Goal: Find specific page/section: Find specific page/section

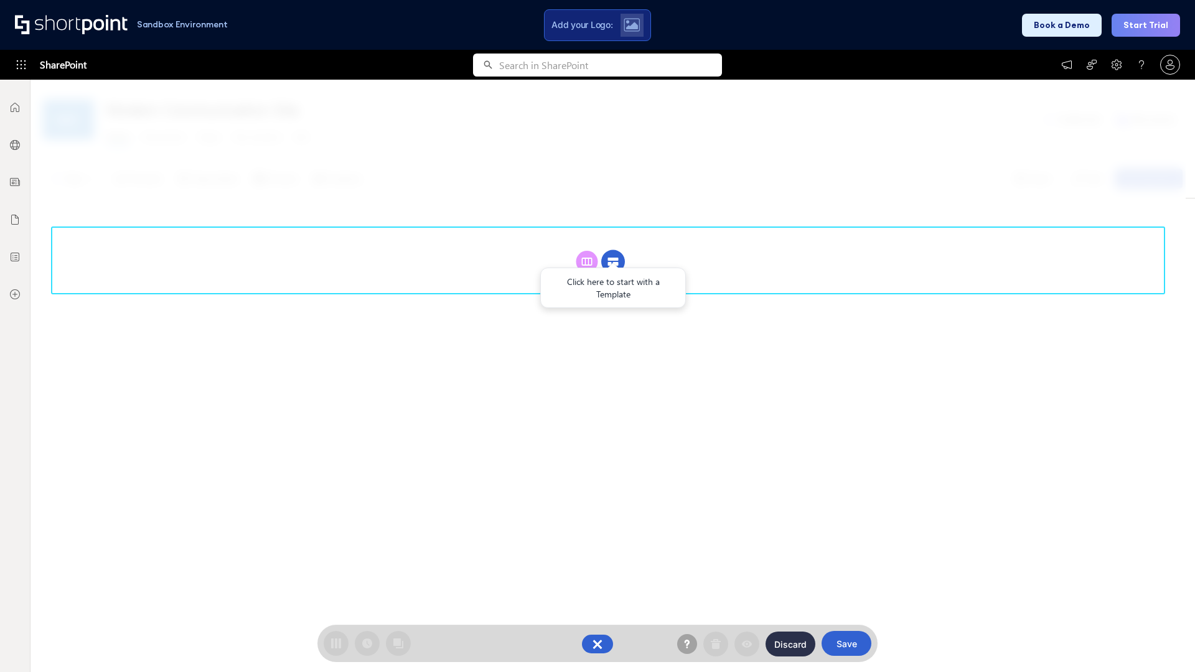
click at [613, 261] on circle at bounding box center [613, 262] width 24 height 24
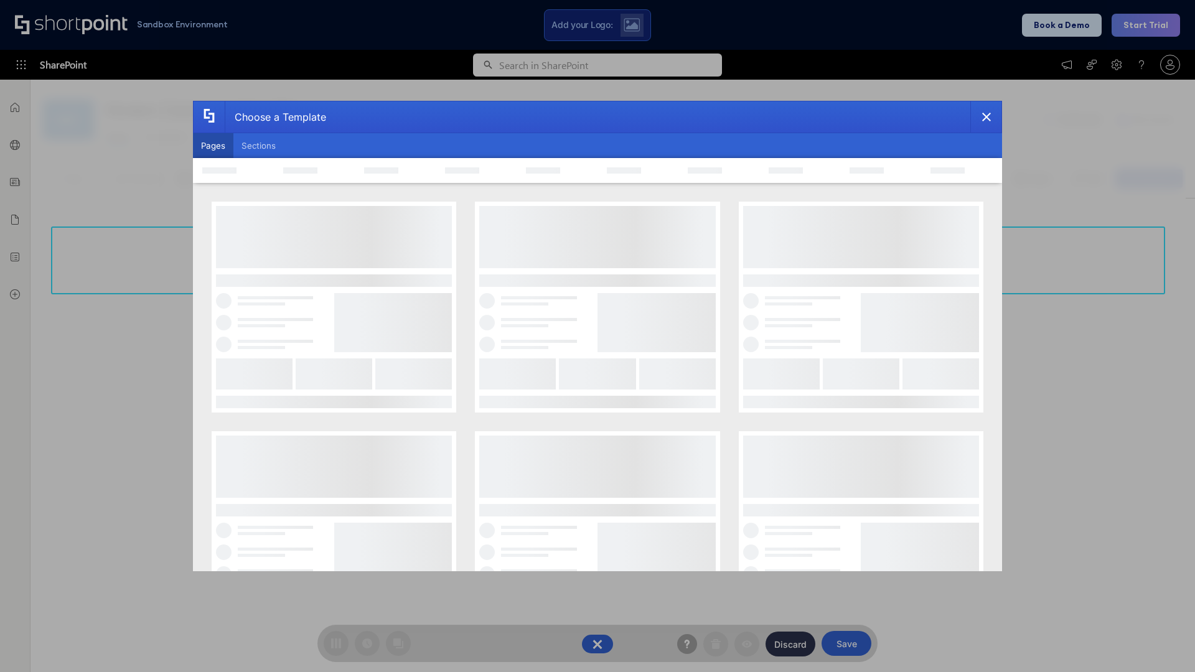
click at [213, 146] on button "Pages" at bounding box center [213, 145] width 40 height 25
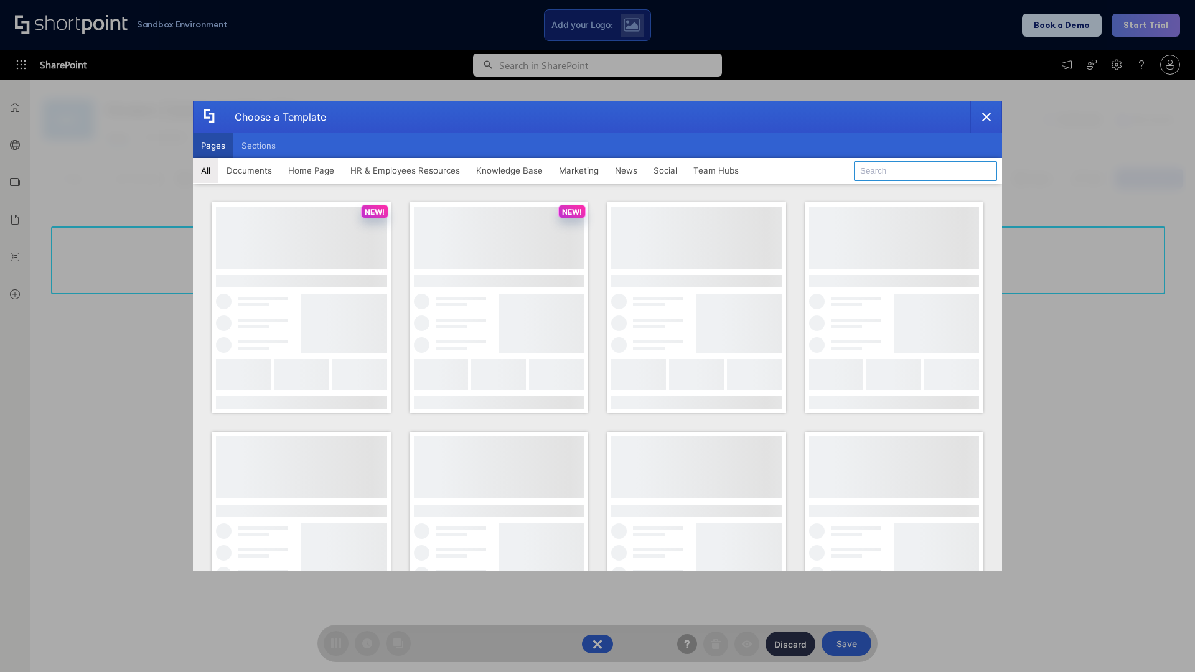
type input "News Portal 3"
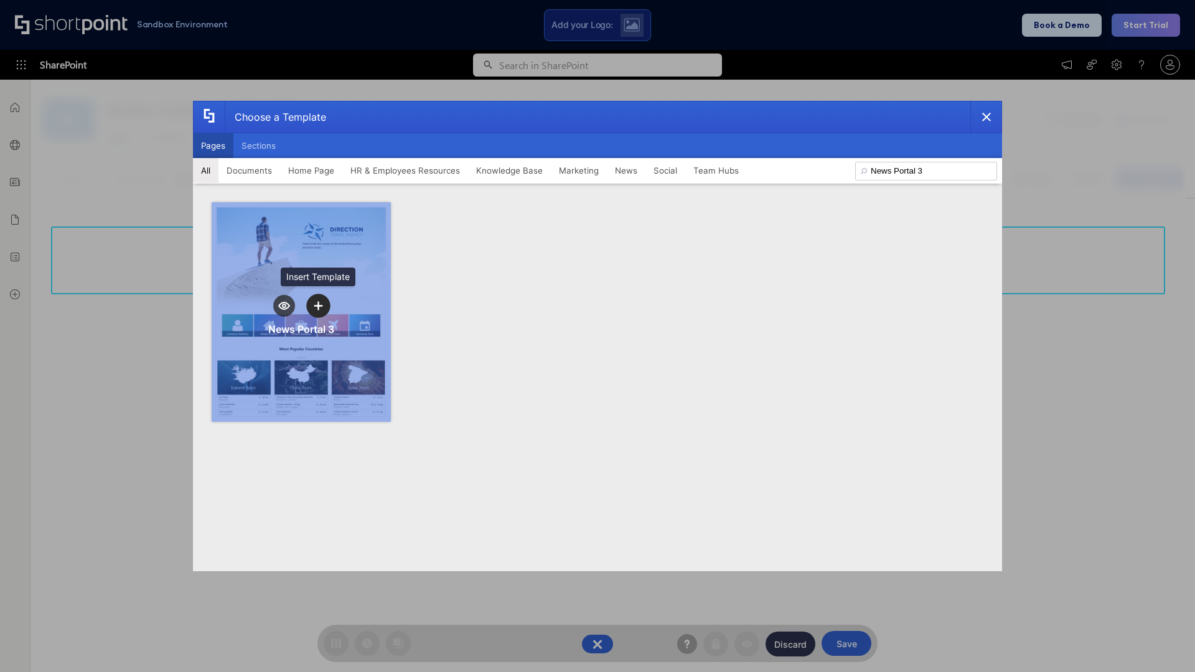
click at [318, 306] on icon "template selector" at bounding box center [318, 305] width 9 height 9
